Goal: Transaction & Acquisition: Purchase product/service

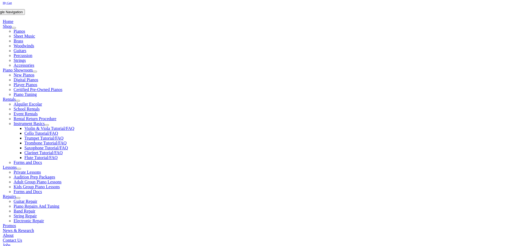
scroll to position [108, 0]
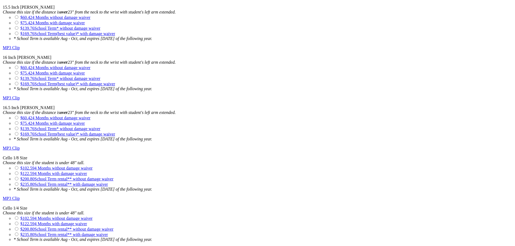
scroll to position [947, 0]
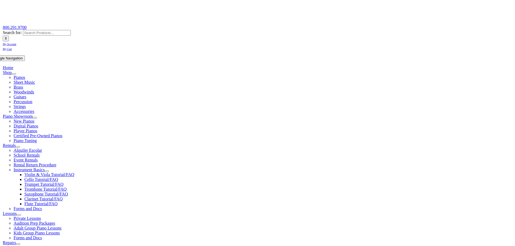
scroll to position [54, 0]
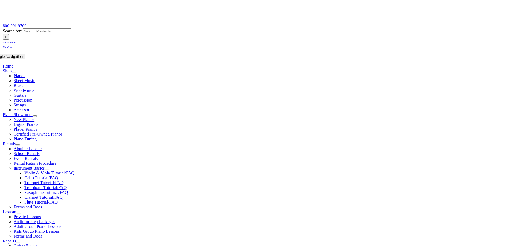
checkbox input"] "true"
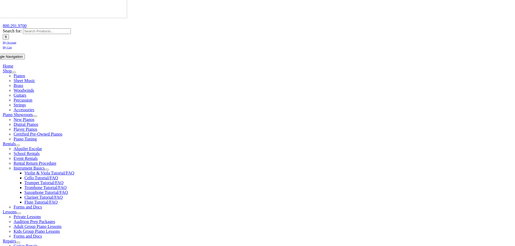
checkbox input"] "true"
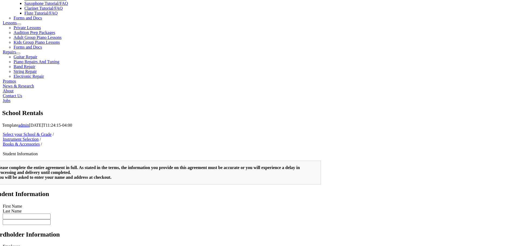
scroll to position [271, 0]
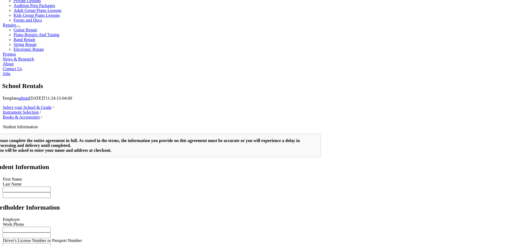
type input "1"
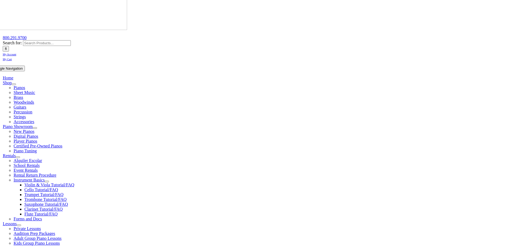
scroll to position [27, 0]
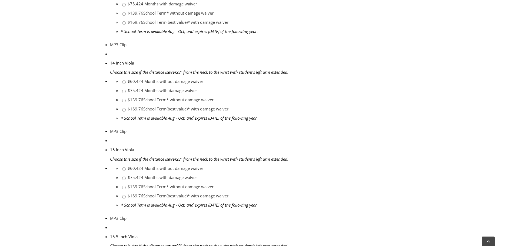
scroll to position [941, 0]
